Goal: Information Seeking & Learning: Check status

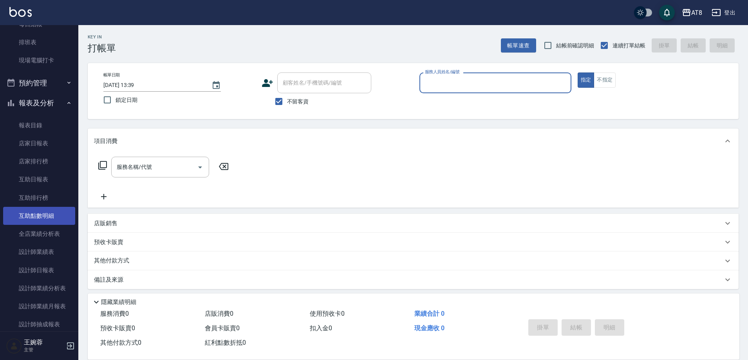
scroll to position [128, 0]
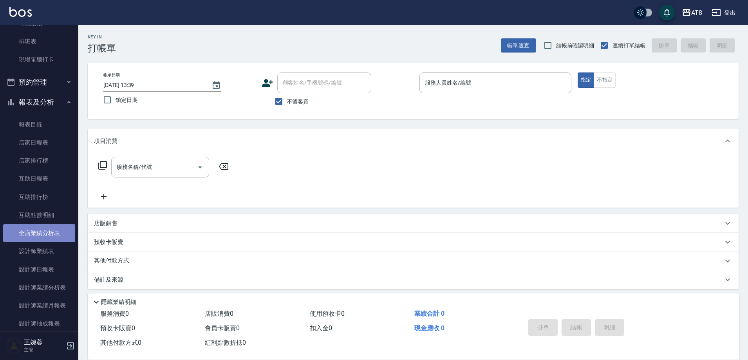
click at [55, 237] on link "全店業績分析表" at bounding box center [39, 233] width 72 height 18
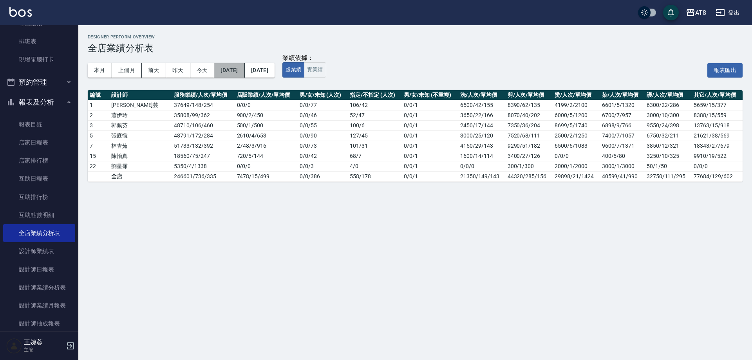
click at [234, 68] on button "[DATE]" at bounding box center [229, 70] width 30 height 14
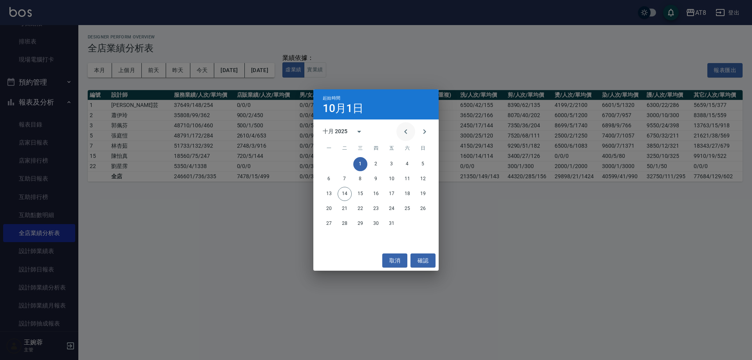
click at [406, 132] on icon "Previous month" at bounding box center [405, 131] width 9 height 9
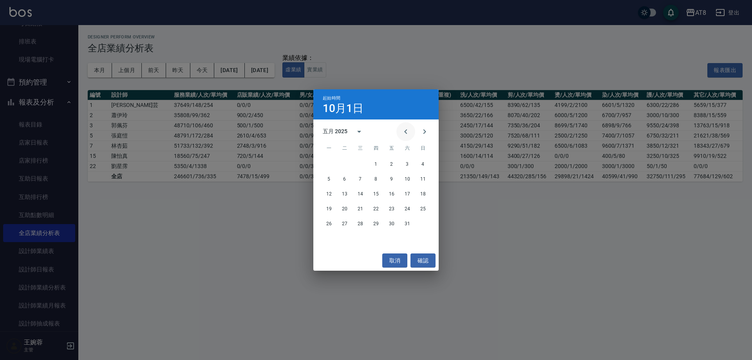
click at [406, 132] on icon "Previous month" at bounding box center [405, 131] width 9 height 9
click at [359, 162] on button "1" at bounding box center [360, 164] width 14 height 14
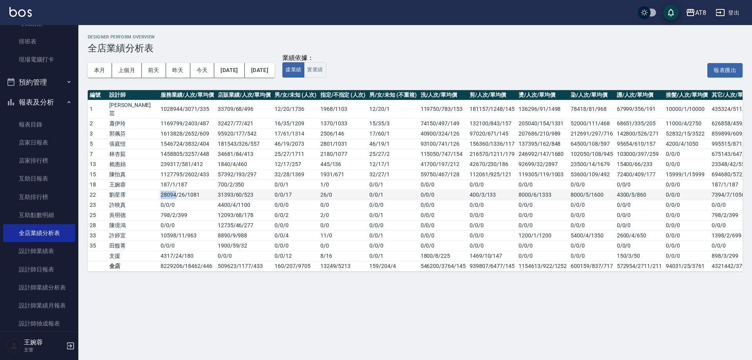
drag, startPoint x: 132, startPoint y: 186, endPoint x: 152, endPoint y: 187, distance: 20.8
click at [152, 190] on tr "22 劉星霈 28094 / 26 / 1081 31393 / 60 / 523 0 / 0 / 17 26 / 0 0 / 0 / 1 0/0/0 400…" at bounding box center [427, 195] width 678 height 10
click at [326, 71] on button "實業績" at bounding box center [315, 69] width 22 height 15
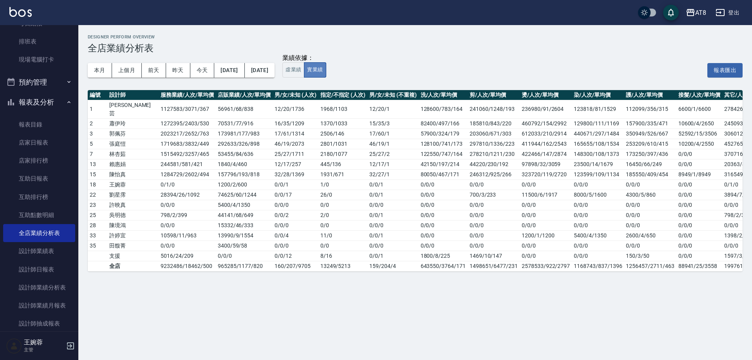
click at [326, 76] on button "實業績" at bounding box center [315, 69] width 22 height 15
click at [304, 72] on button "虛業績" at bounding box center [294, 69] width 22 height 15
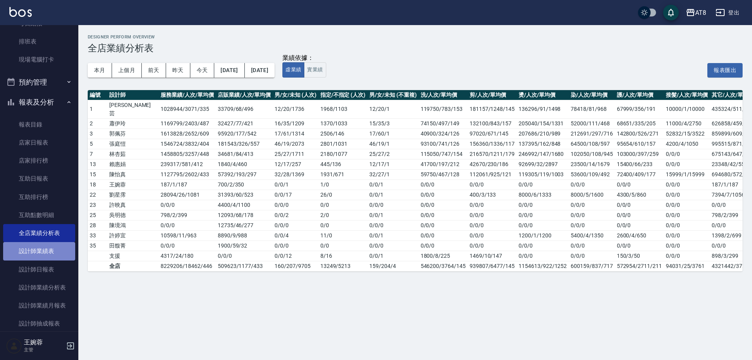
click at [40, 259] on link "設計師業績表" at bounding box center [39, 251] width 72 height 18
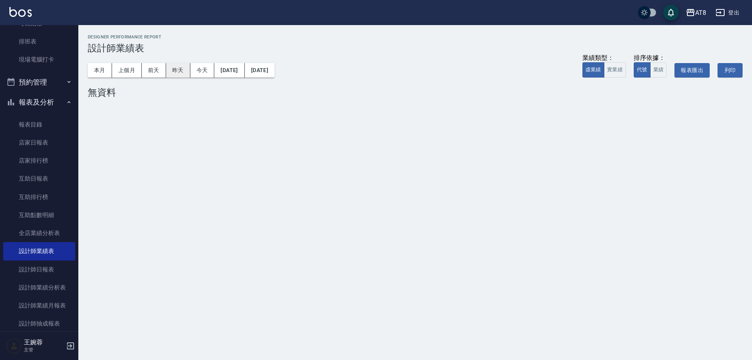
click at [179, 69] on button "昨天" at bounding box center [178, 70] width 24 height 14
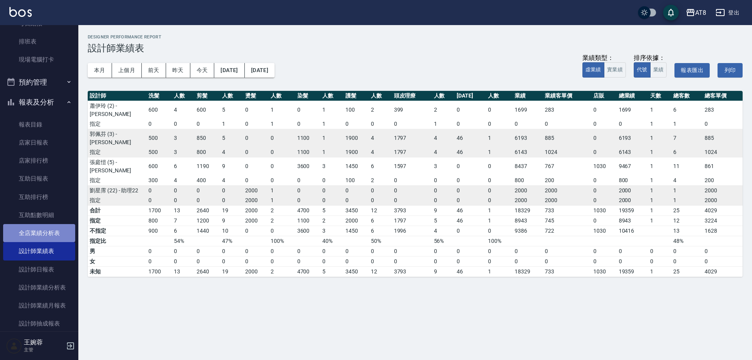
click at [49, 231] on link "全店業績分析表" at bounding box center [39, 233] width 72 height 18
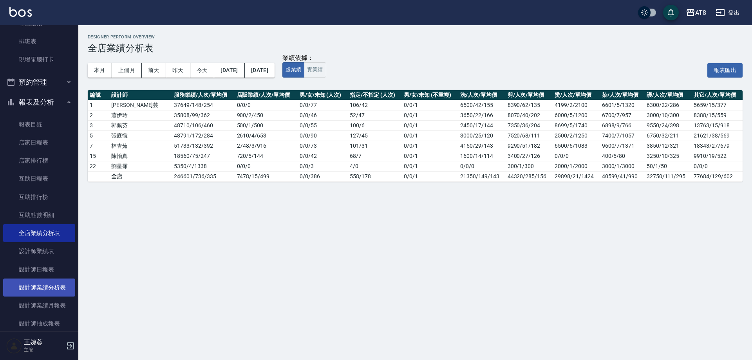
click at [54, 291] on link "設計師業績分析表" at bounding box center [39, 288] width 72 height 18
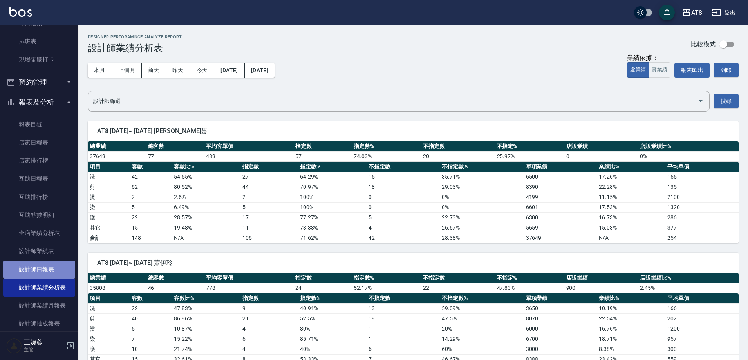
click at [45, 268] on link "設計師日報表" at bounding box center [39, 270] width 72 height 18
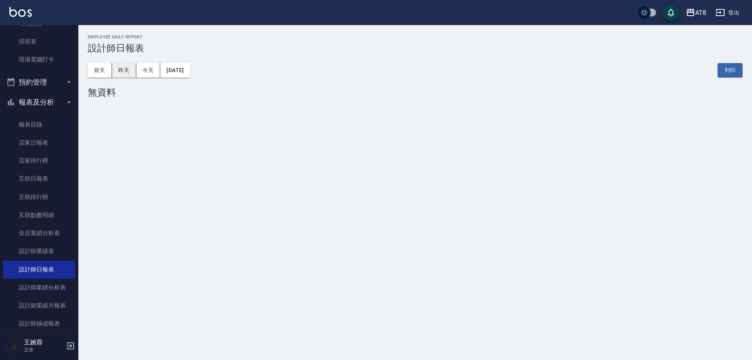
click at [121, 65] on button "昨天" at bounding box center [124, 70] width 24 height 14
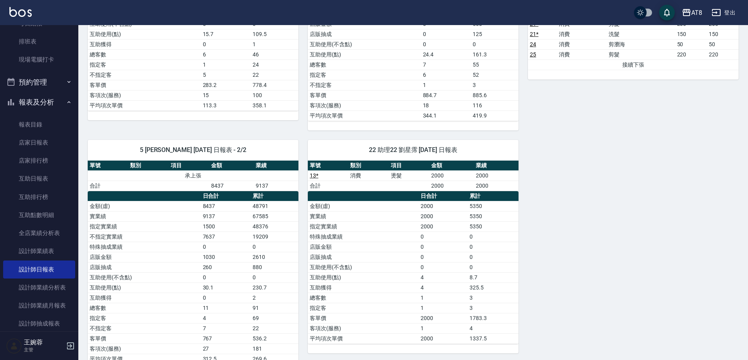
scroll to position [377, 0]
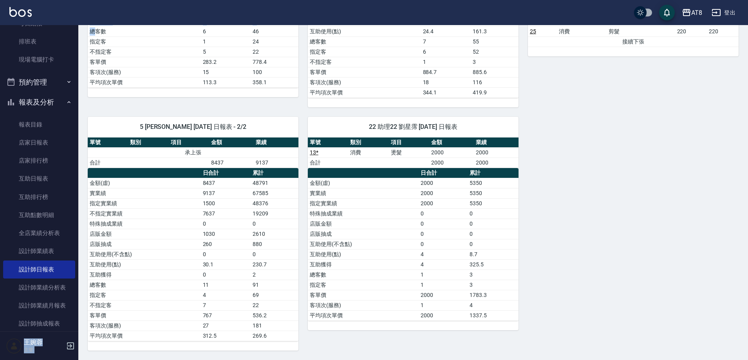
drag, startPoint x: 74, startPoint y: 105, endPoint x: 96, endPoint y: 29, distance: 79.6
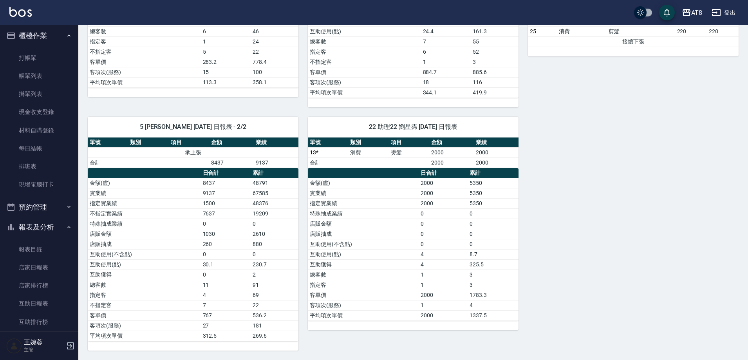
scroll to position [0, 0]
